Goal: Find specific page/section: Find specific page/section

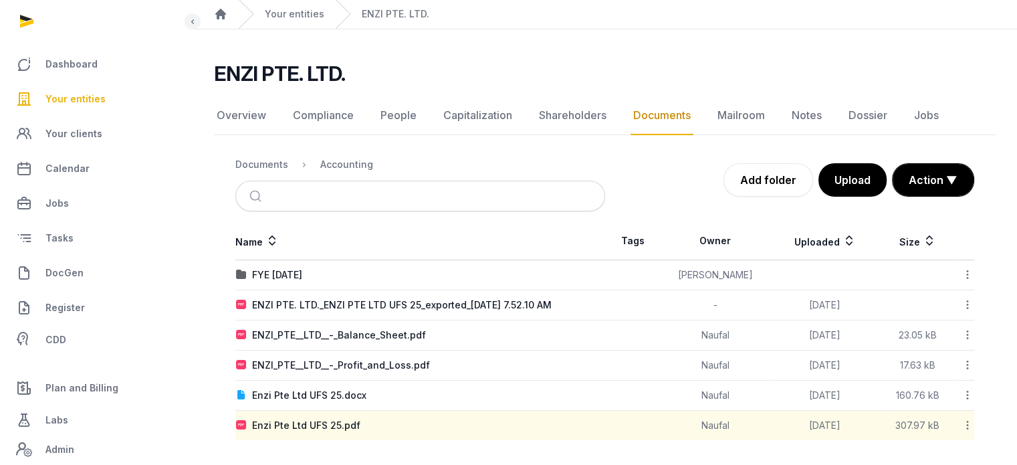
click at [97, 96] on span "Your entities" at bounding box center [75, 99] width 60 height 16
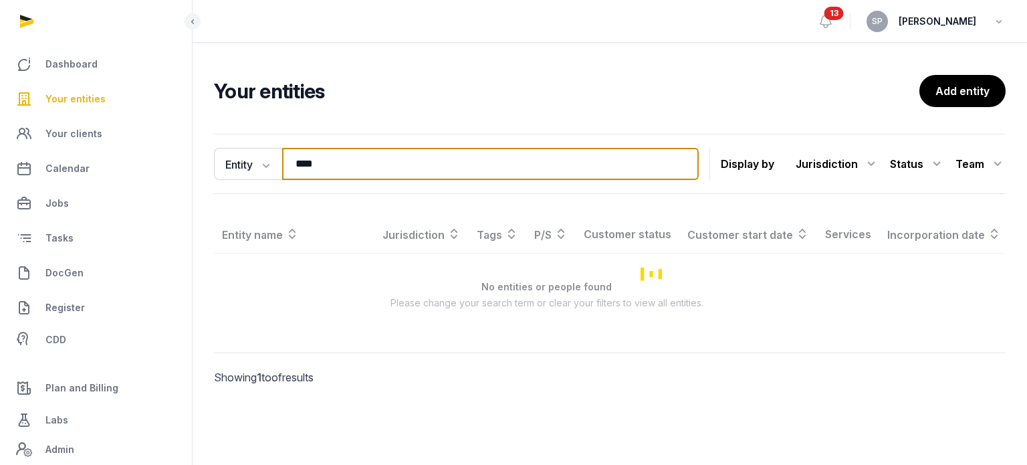
click at [334, 158] on input "****" at bounding box center [490, 164] width 416 height 32
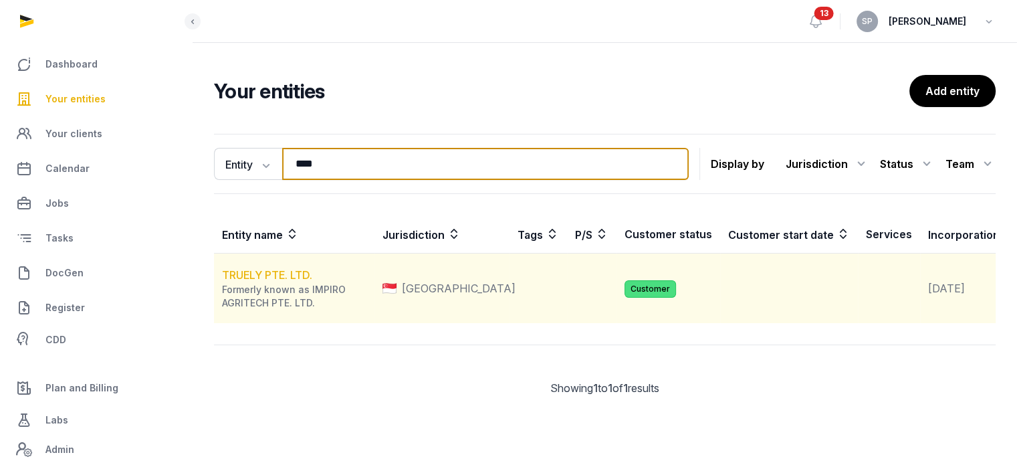
type input "****"
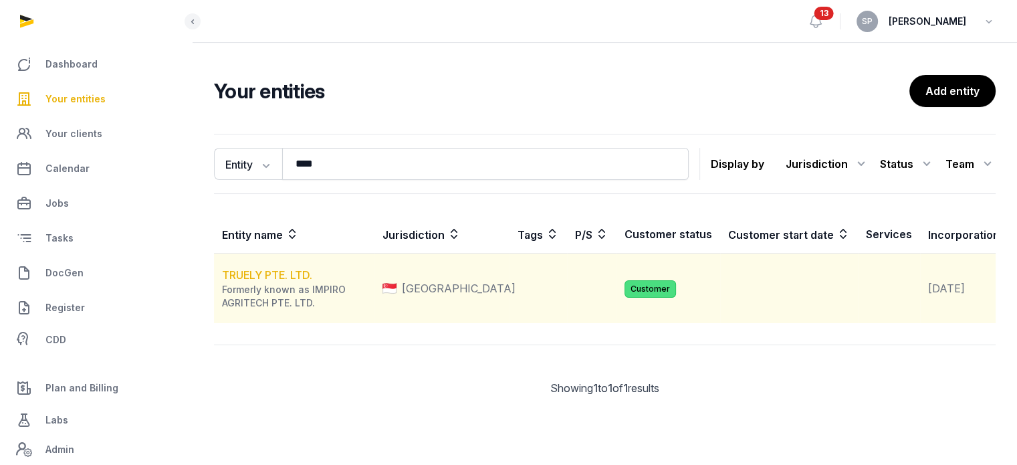
click at [276, 281] on link "TRUELY PTE. LTD." at bounding box center [267, 274] width 90 height 13
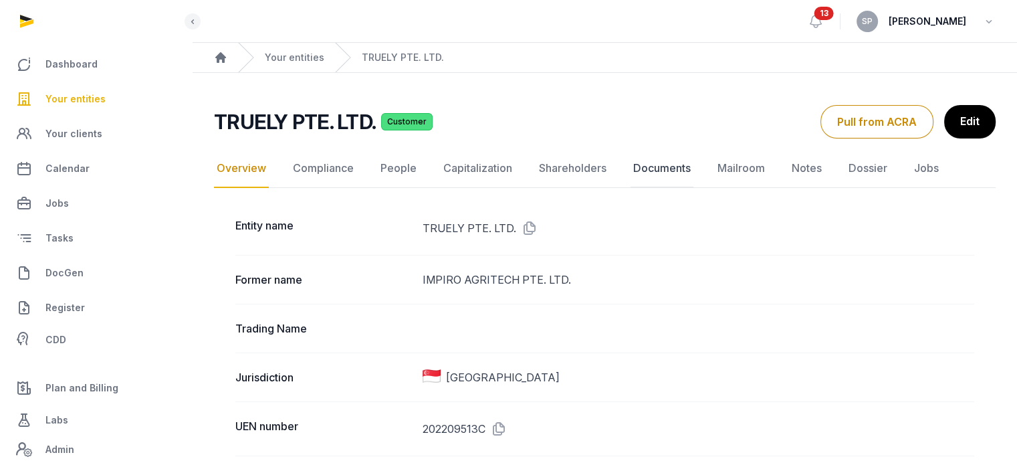
click at [658, 175] on link "Documents" at bounding box center [661, 168] width 63 height 39
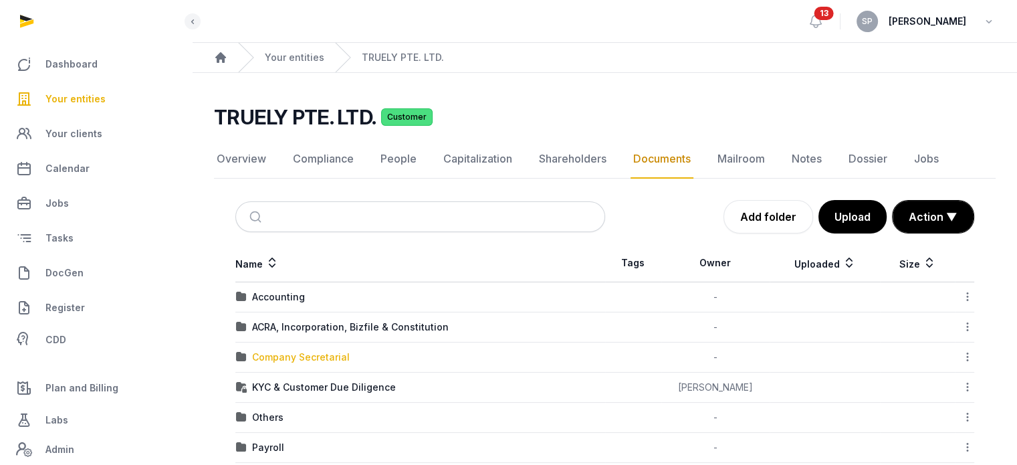
click at [296, 355] on div "Company Secretarial" at bounding box center [301, 356] width 98 height 13
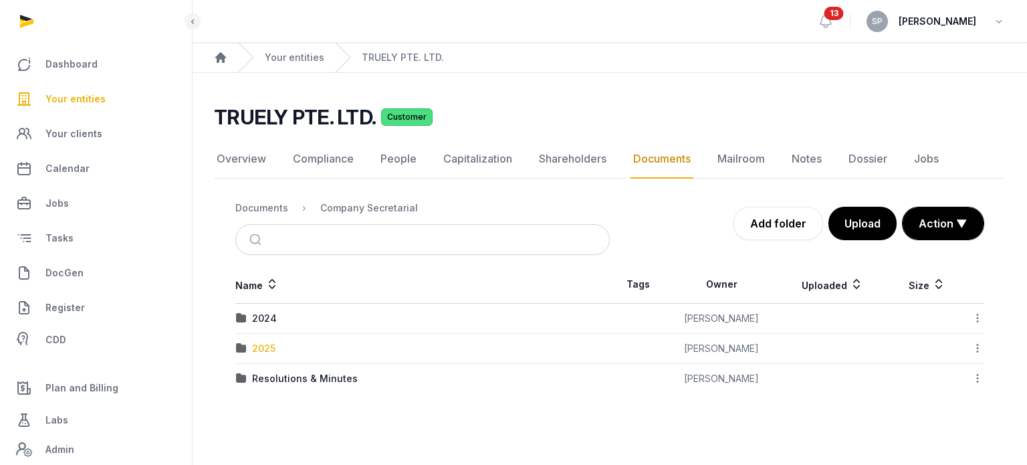
click at [257, 350] on div "2025" at bounding box center [263, 348] width 23 height 13
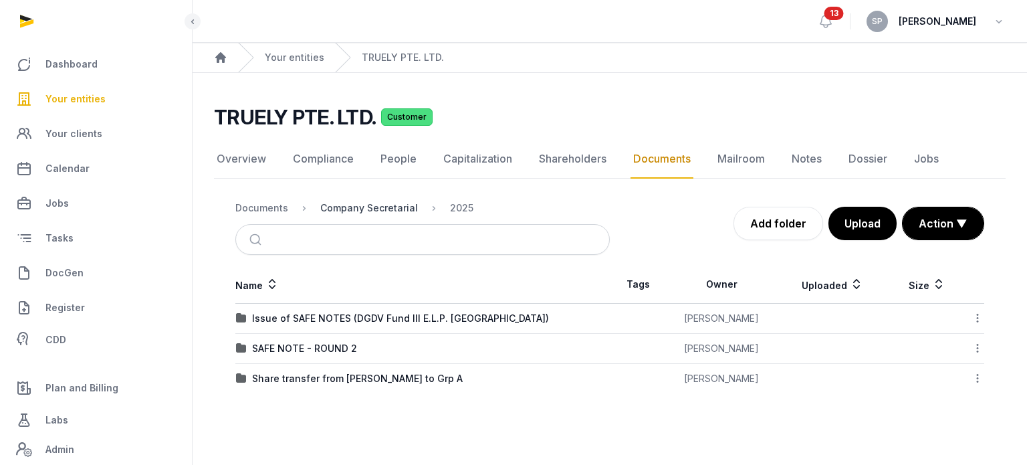
click at [369, 203] on div "Company Secretarial" at bounding box center [369, 207] width 98 height 13
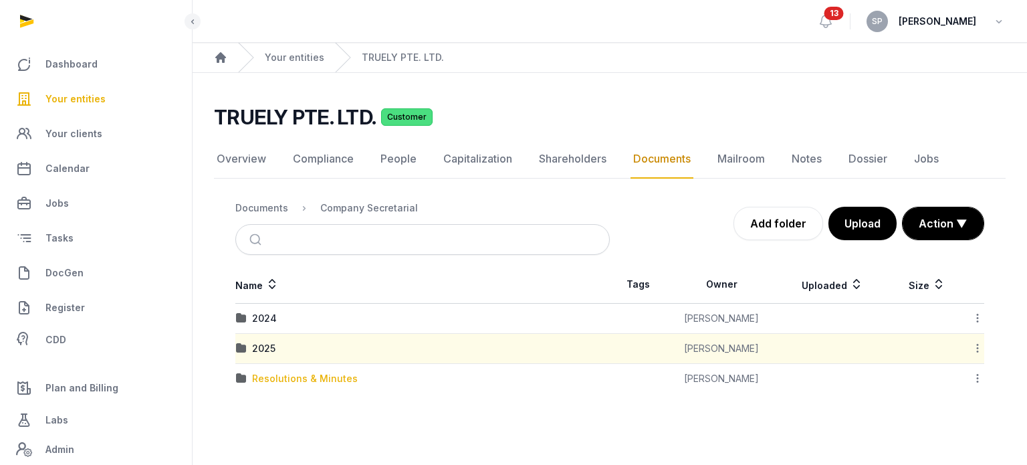
click at [321, 372] on div "Resolutions & Minutes" at bounding box center [305, 378] width 106 height 13
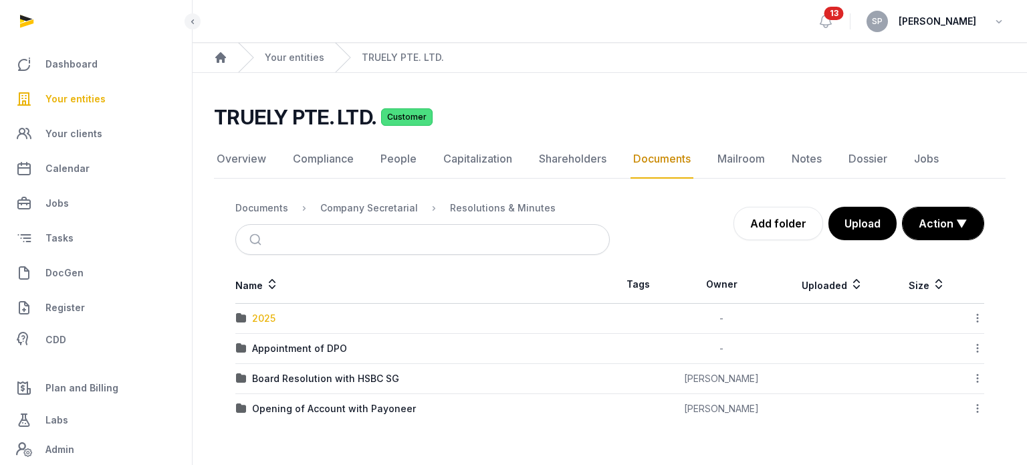
click at [275, 316] on div "2025" at bounding box center [263, 317] width 23 height 13
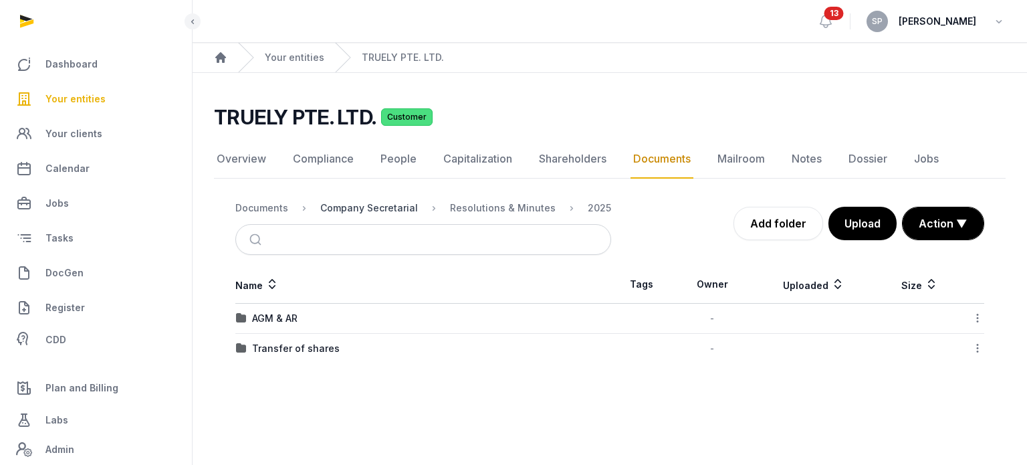
click at [378, 211] on div "Company Secretarial" at bounding box center [369, 207] width 98 height 13
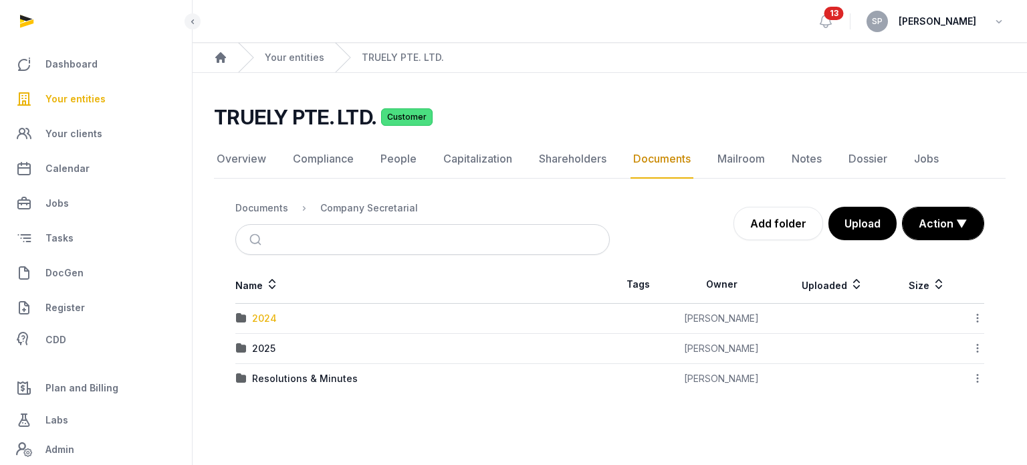
click at [271, 313] on div "2024" at bounding box center [264, 317] width 25 height 13
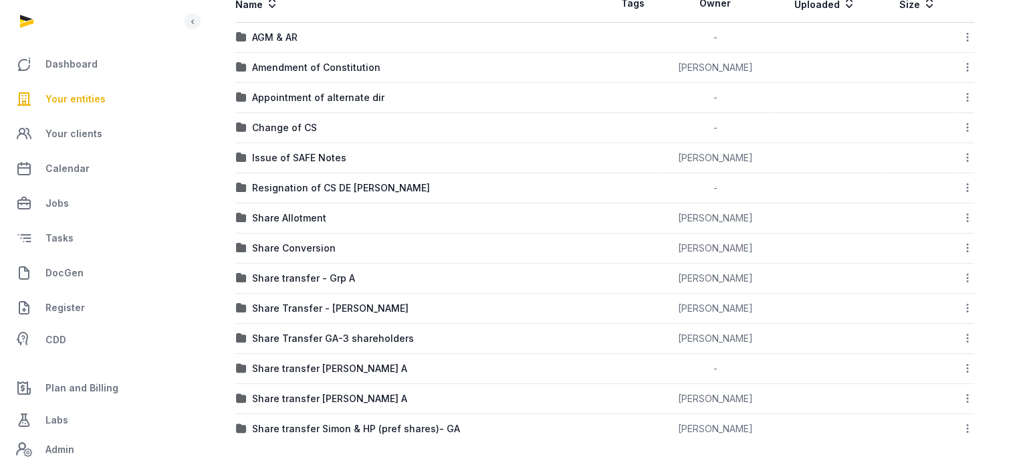
scroll to position [283, 0]
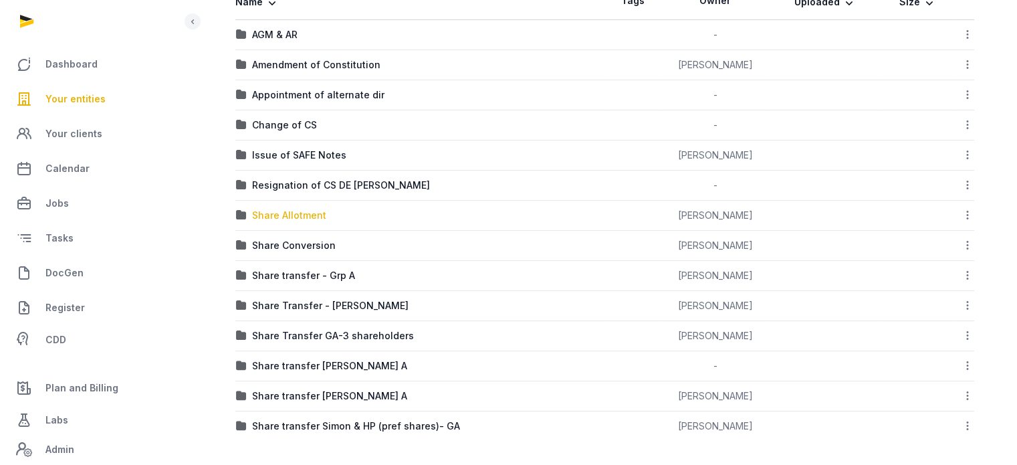
click at [304, 213] on div "Share Allotment" at bounding box center [289, 215] width 74 height 13
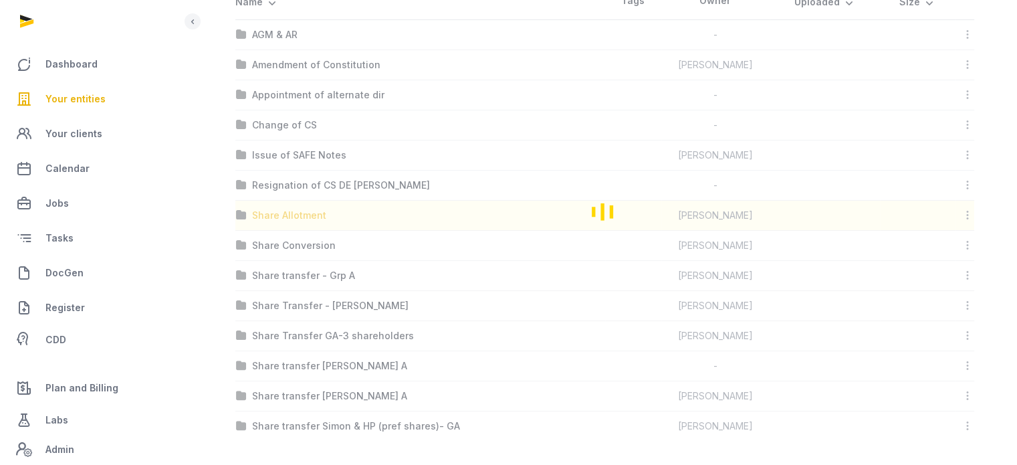
scroll to position [201, 0]
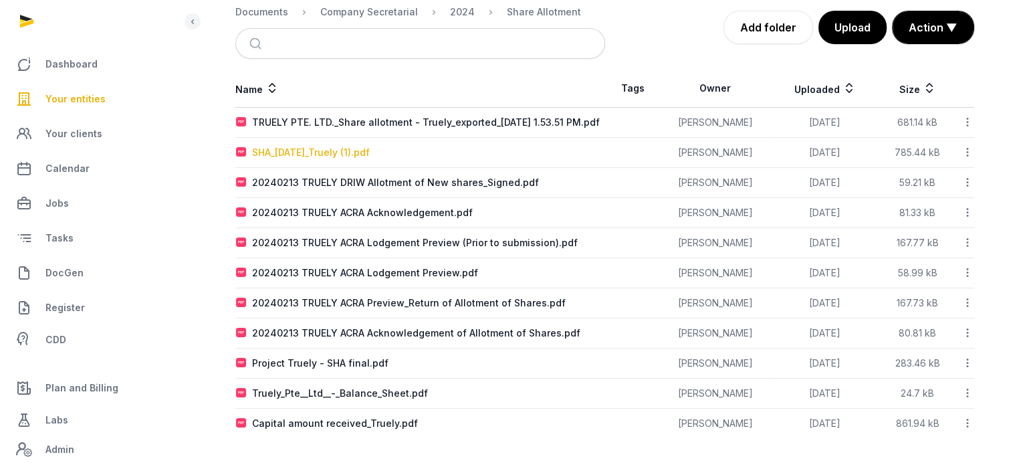
click at [340, 157] on div "SHA_7 feb '24_Truely (1).pdf" at bounding box center [311, 152] width 118 height 13
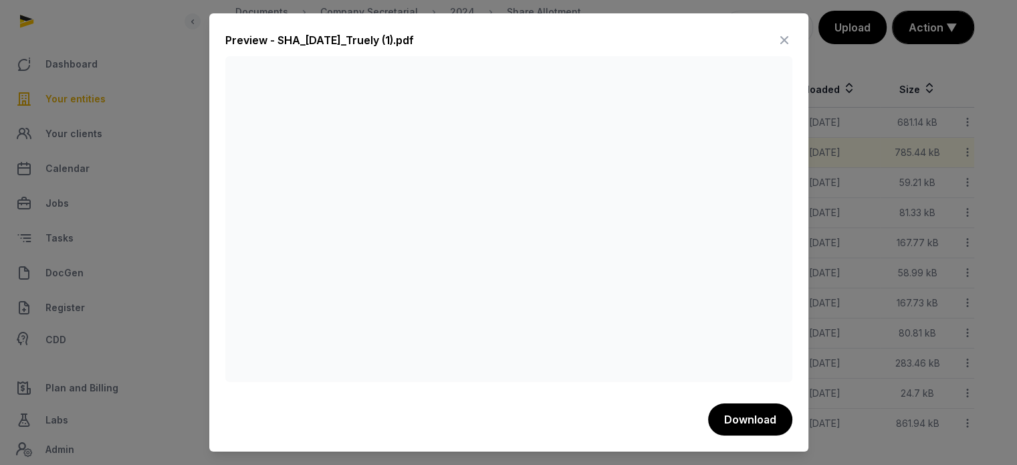
click at [781, 42] on icon at bounding box center [784, 39] width 16 height 21
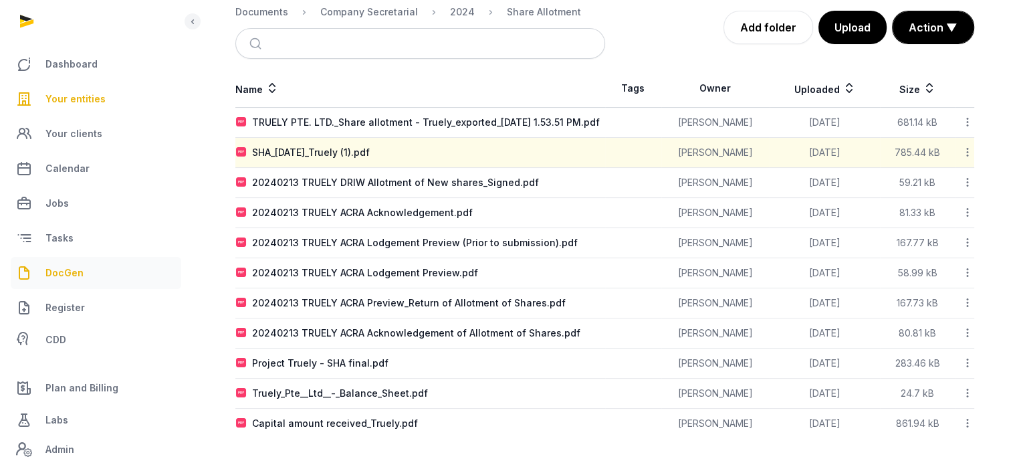
click at [102, 259] on link "DocGen" at bounding box center [96, 273] width 170 height 32
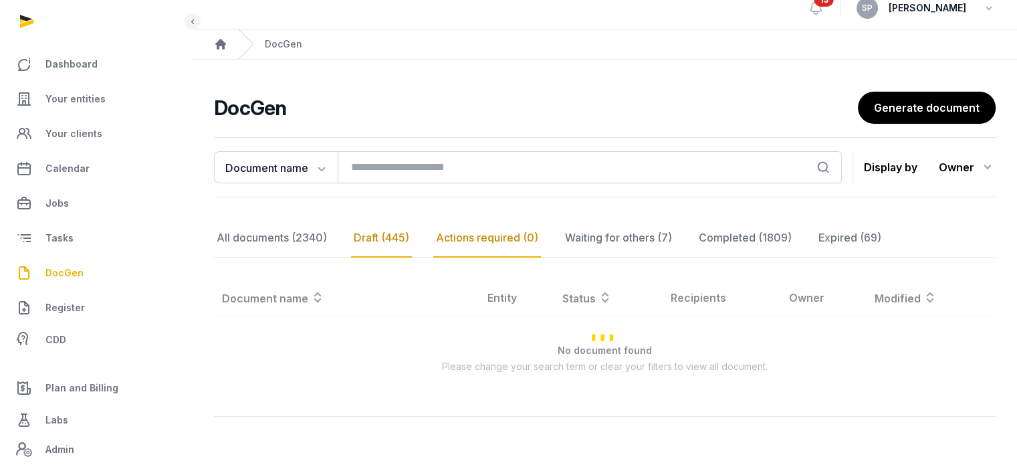
scroll to position [201, 0]
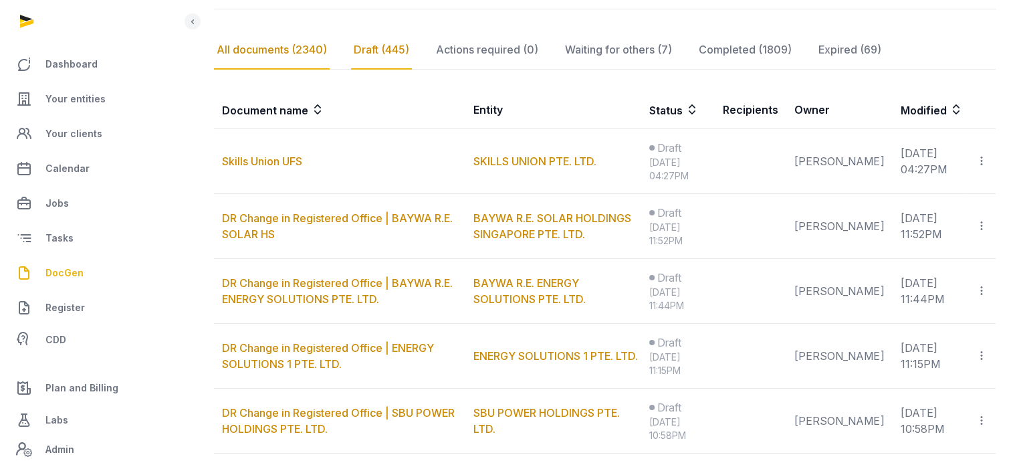
click at [297, 50] on div "All documents (2340)" at bounding box center [272, 50] width 116 height 39
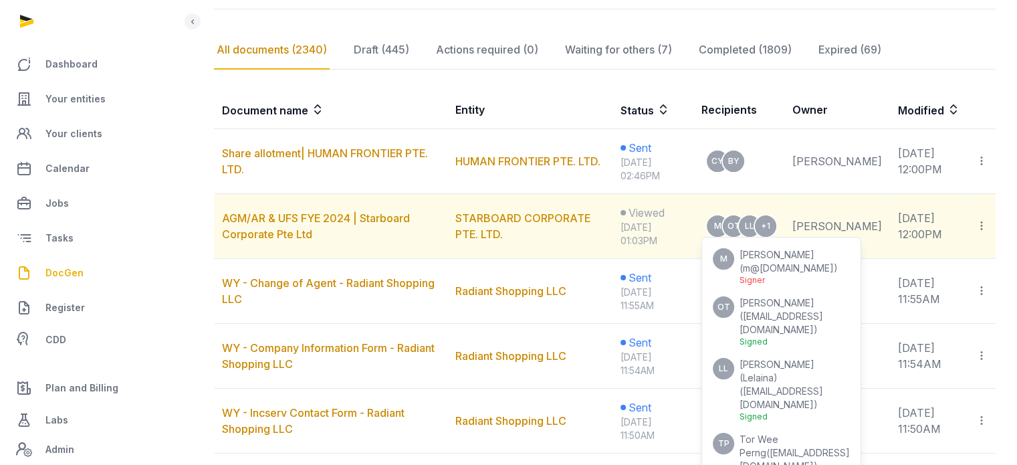
click at [799, 336] on div "Signed" at bounding box center [794, 341] width 110 height 11
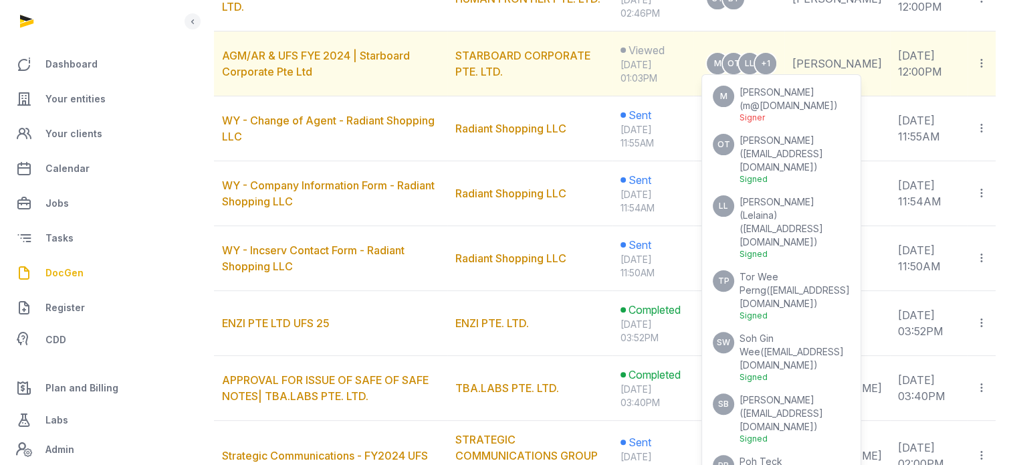
scroll to position [335, 0]
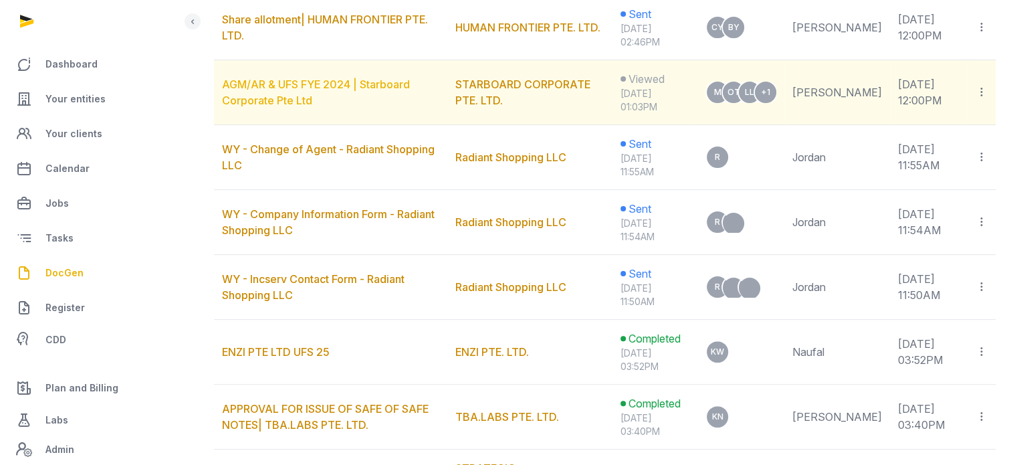
click at [336, 80] on link "AGM/AR & UFS FYE 2024 | Starboard Corporate Pte Ltd" at bounding box center [316, 92] width 188 height 29
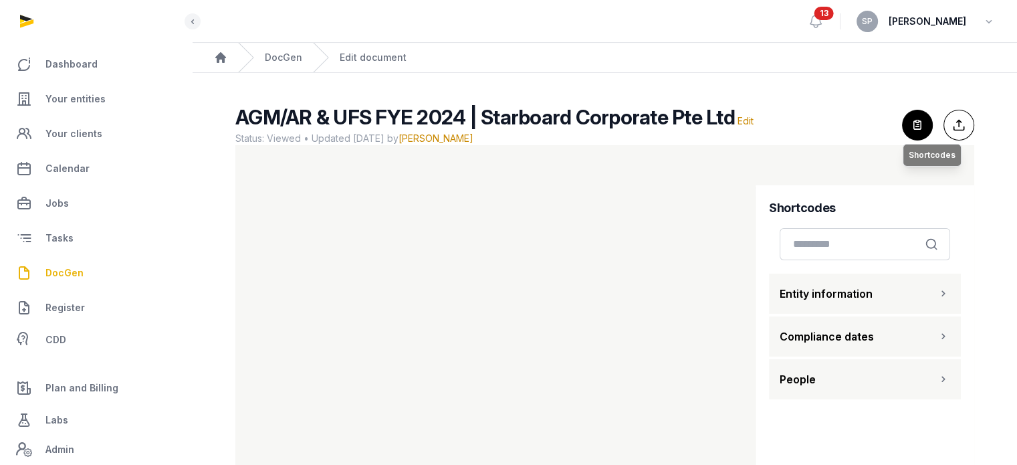
click at [914, 133] on icon "button" at bounding box center [916, 124] width 29 height 29
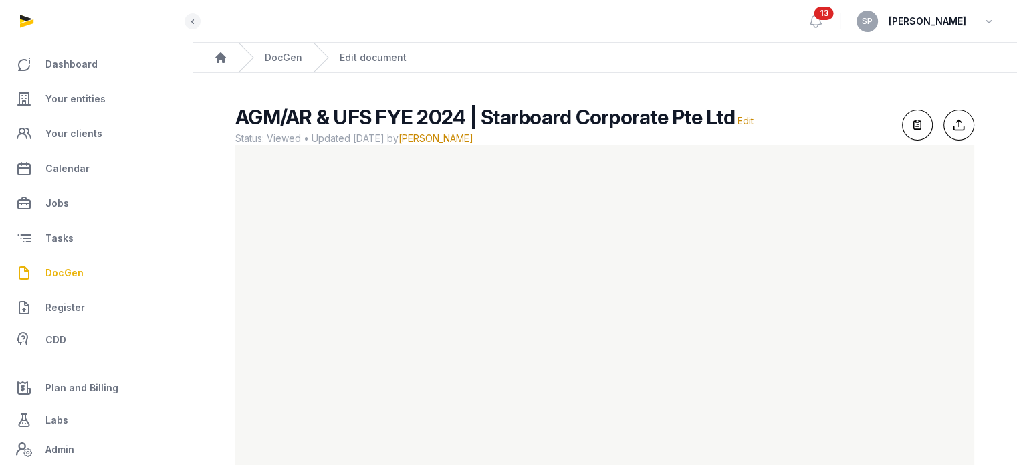
click at [65, 280] on span "DocGen" at bounding box center [64, 273] width 38 height 16
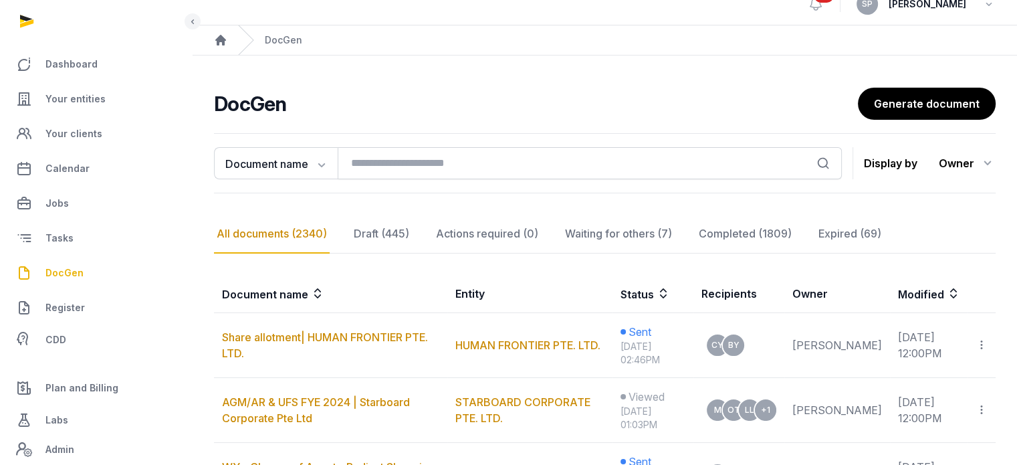
scroll to position [13, 0]
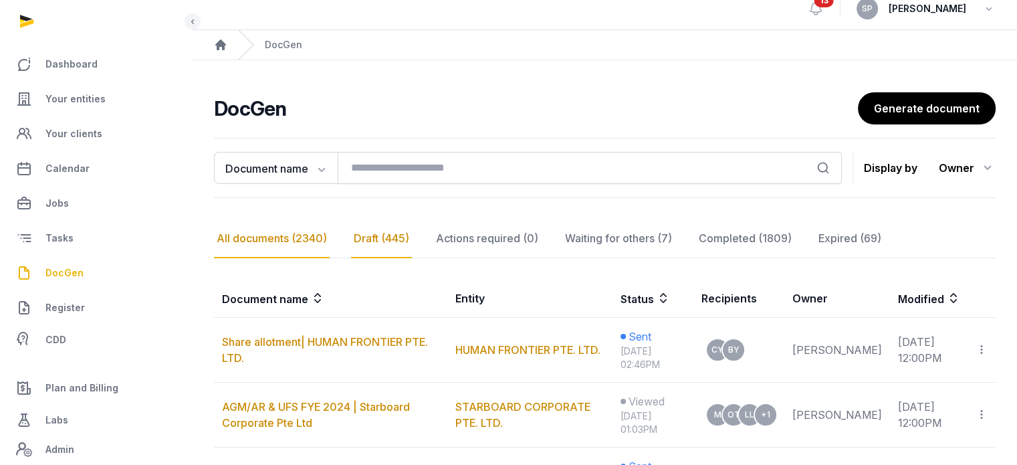
click at [376, 232] on div "Draft (445)" at bounding box center [381, 238] width 61 height 39
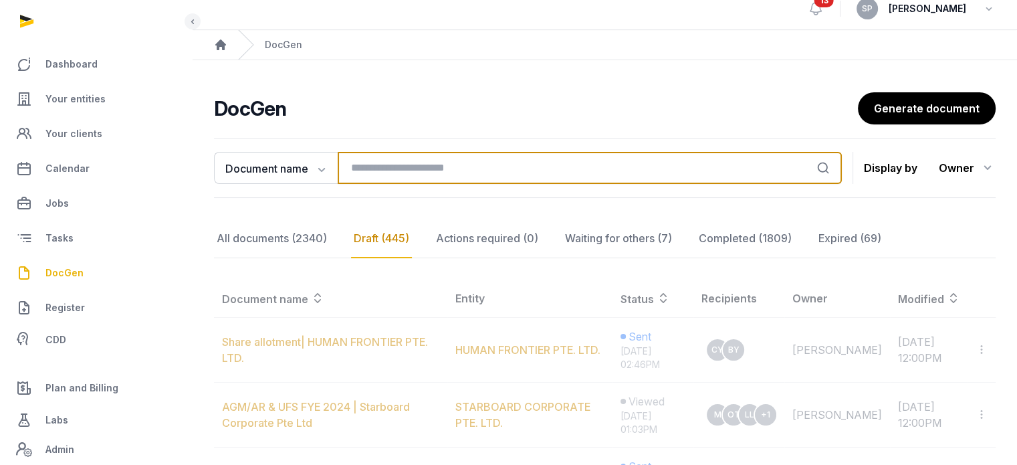
click at [414, 162] on input "search" at bounding box center [590, 168] width 504 height 32
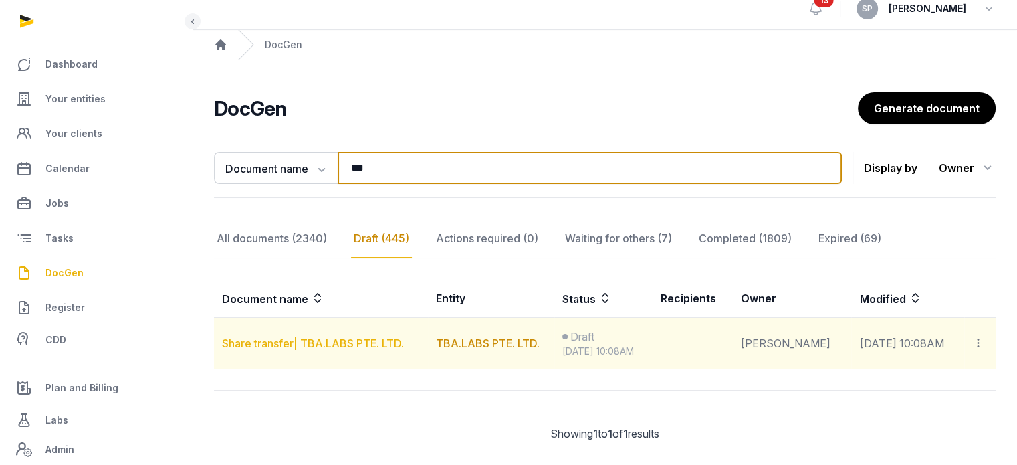
type input "***"
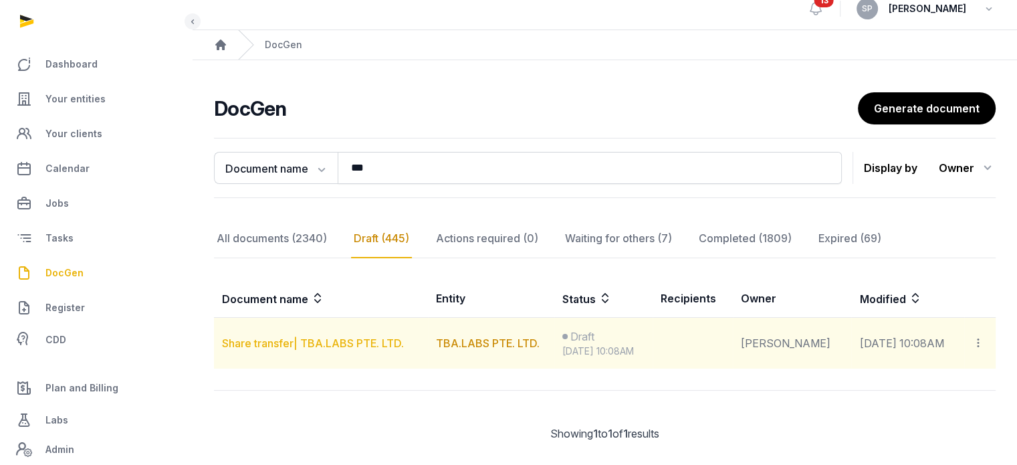
click at [356, 339] on link "Share transfer| TBA.LABS PTE. LTD." at bounding box center [313, 342] width 182 height 13
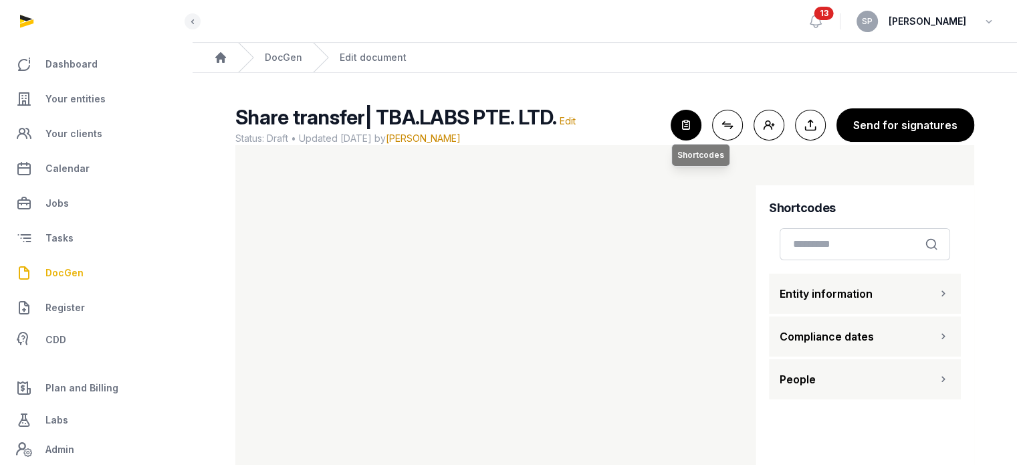
click at [693, 131] on icon "button" at bounding box center [685, 124] width 29 height 29
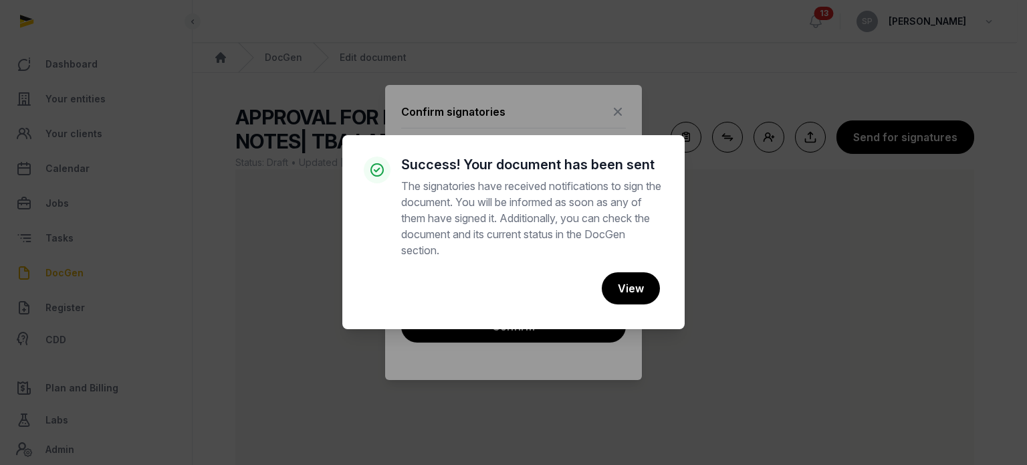
scroll to position [80, 0]
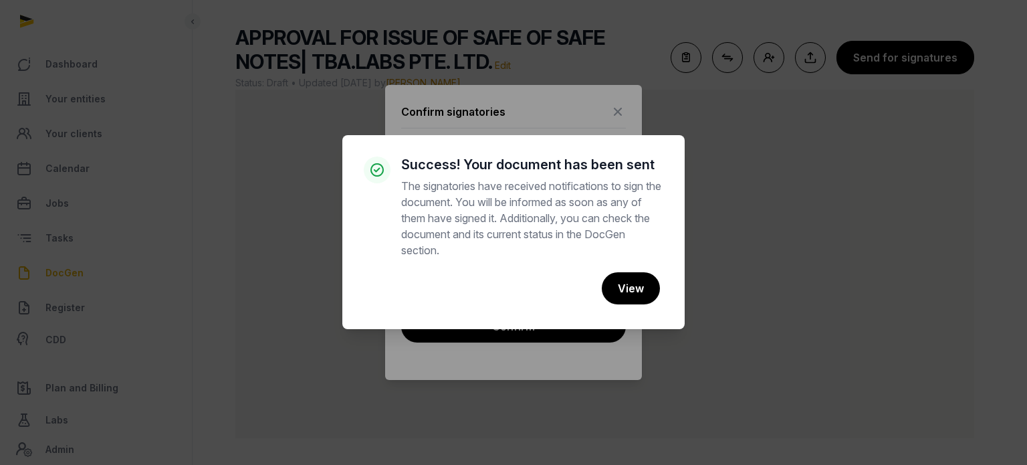
click at [610, 58] on div "× Success! Your document has been sent The signatories have received notificati…" at bounding box center [513, 232] width 1027 height 465
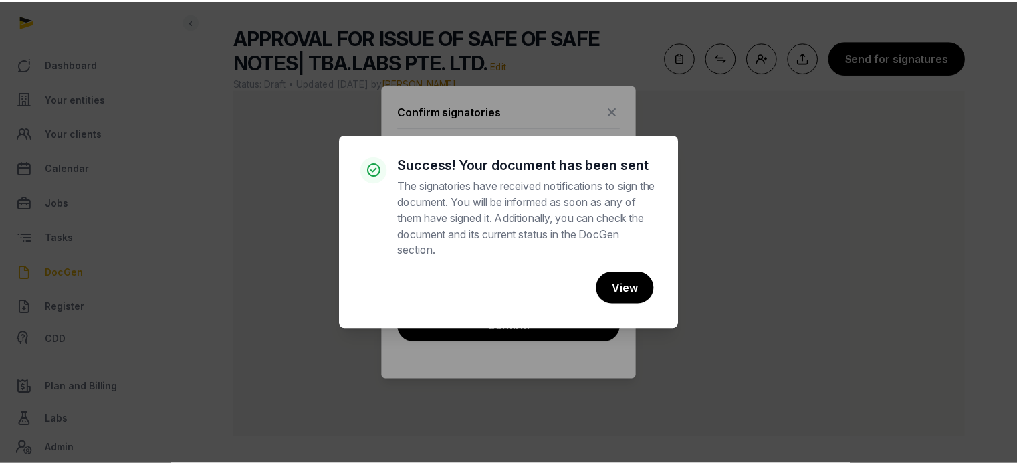
scroll to position [0, 0]
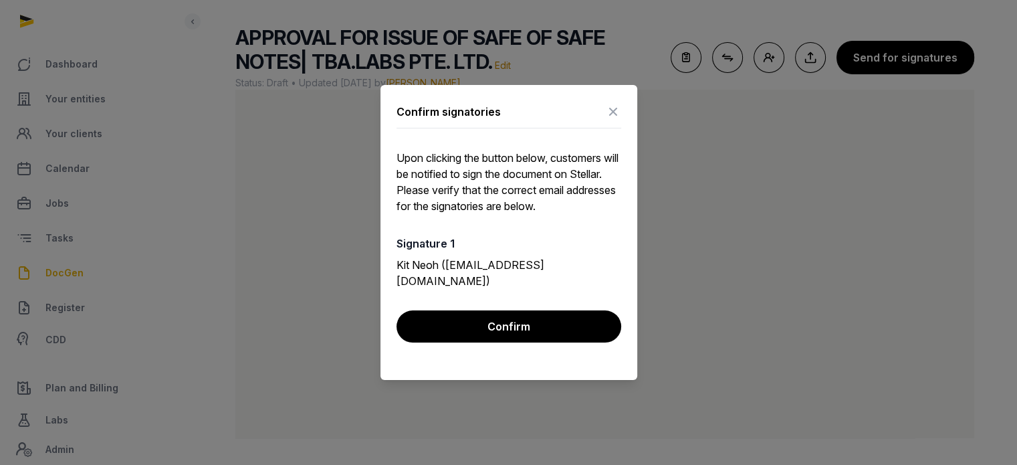
click at [614, 118] on icon at bounding box center [613, 111] width 16 height 21
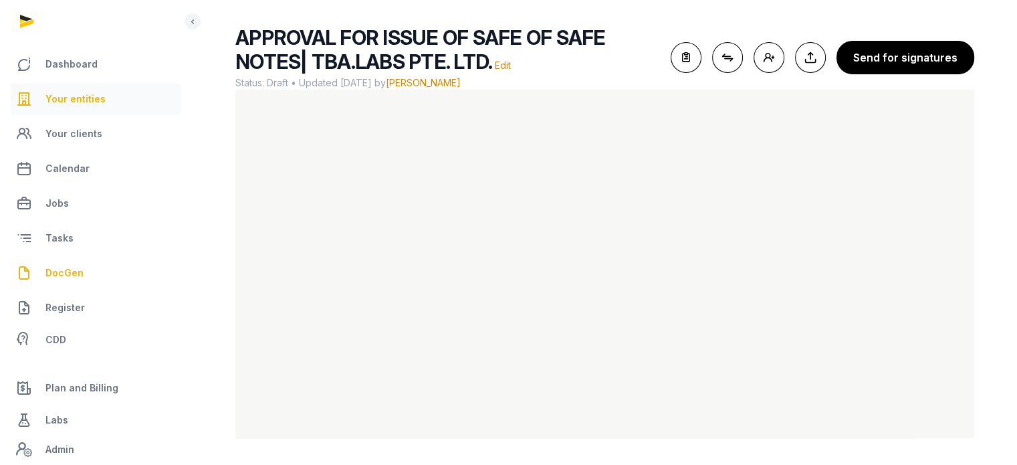
click at [95, 101] on span "Your entities" at bounding box center [75, 99] width 60 height 16
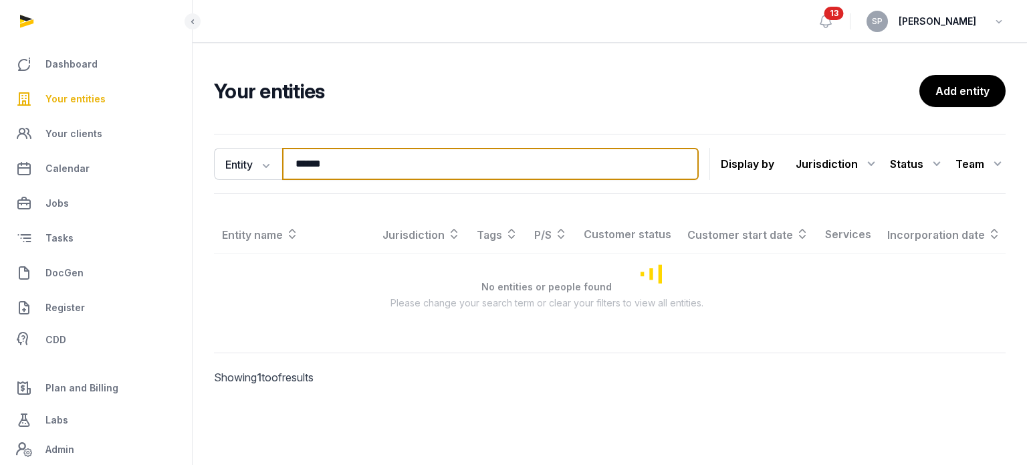
click at [334, 164] on input "******" at bounding box center [490, 164] width 416 height 32
type input "****"
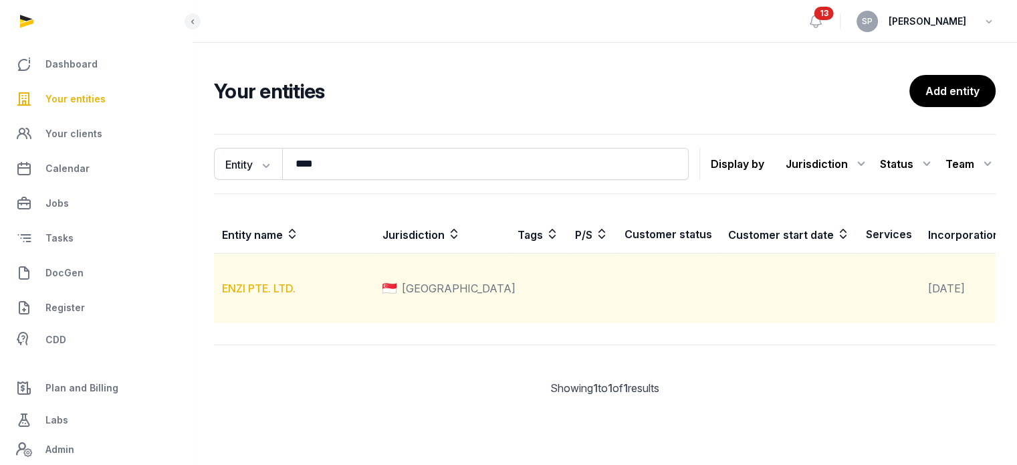
click at [271, 295] on link "ENZI PTE. LTD." at bounding box center [259, 287] width 74 height 13
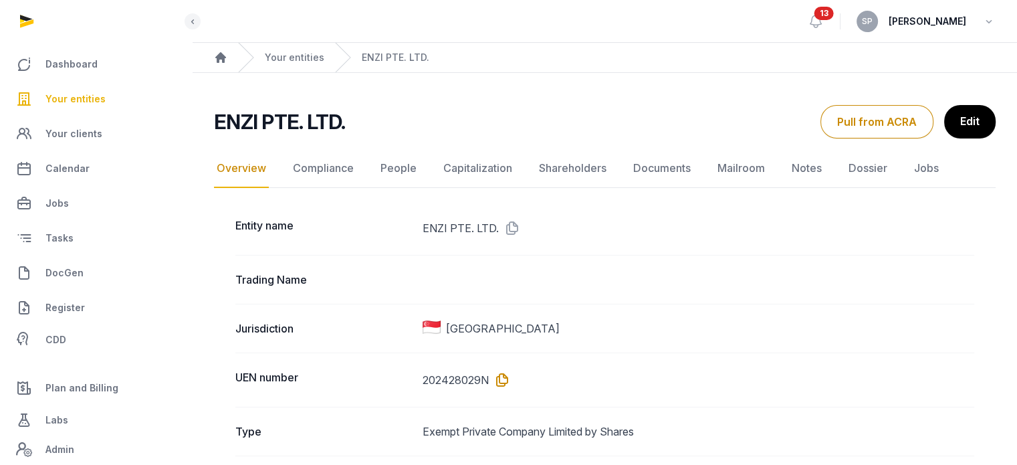
click at [499, 380] on icon at bounding box center [499, 379] width 21 height 21
